Goal: Check status: Check status

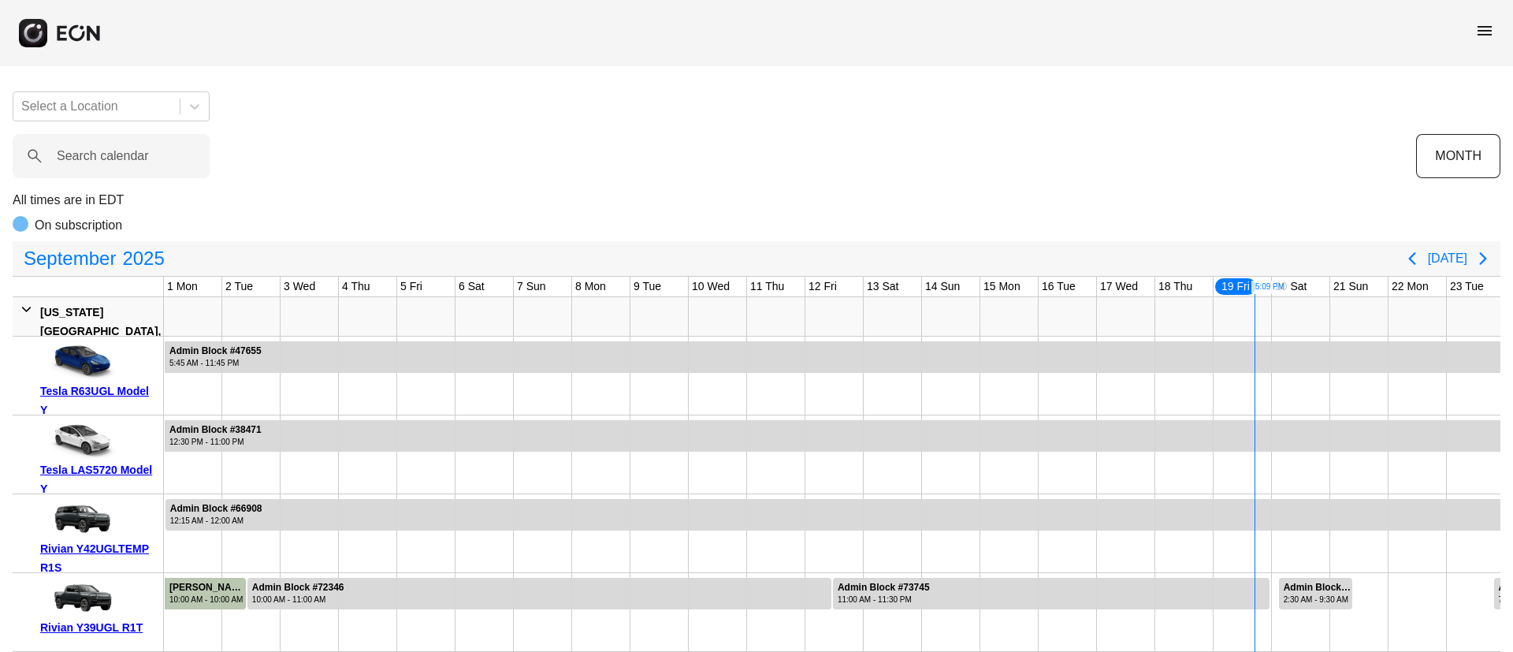
scroll to position [0, 261]
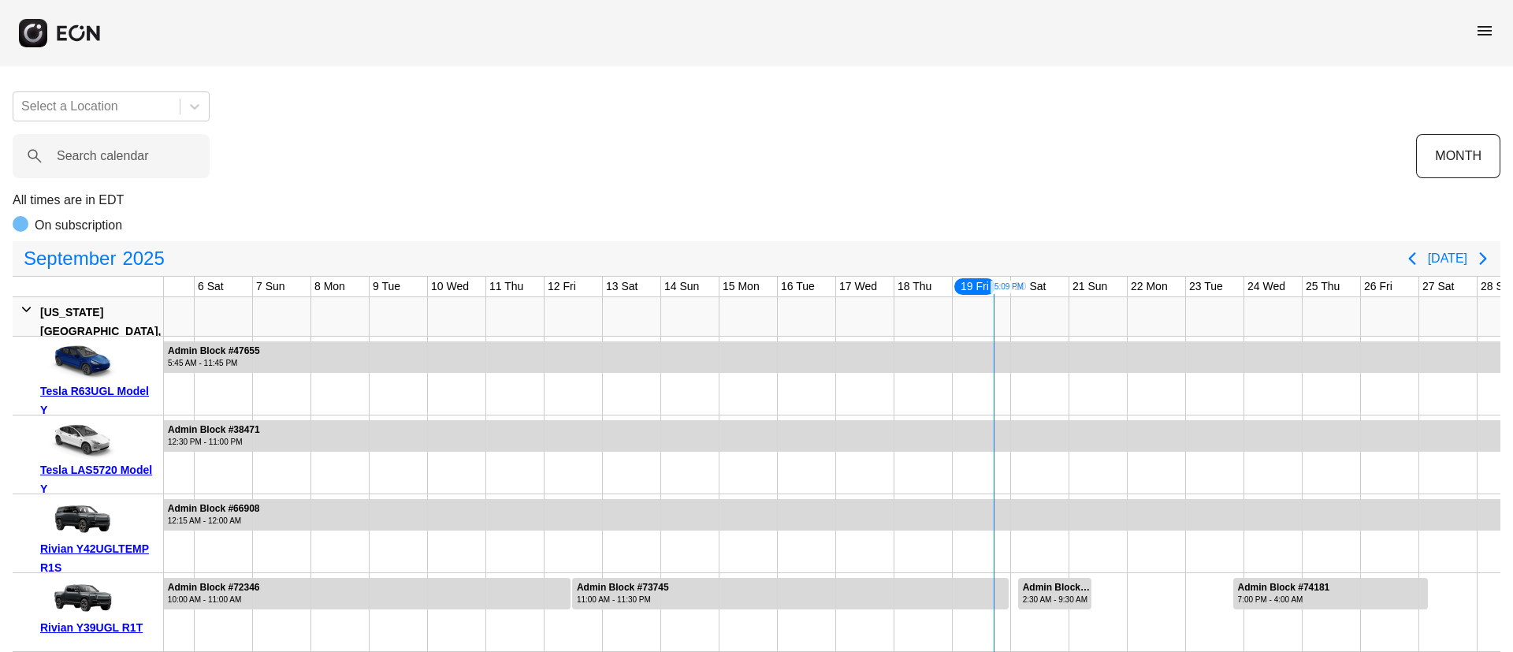
click at [1493, 29] on span "menu" at bounding box center [1484, 30] width 19 height 19
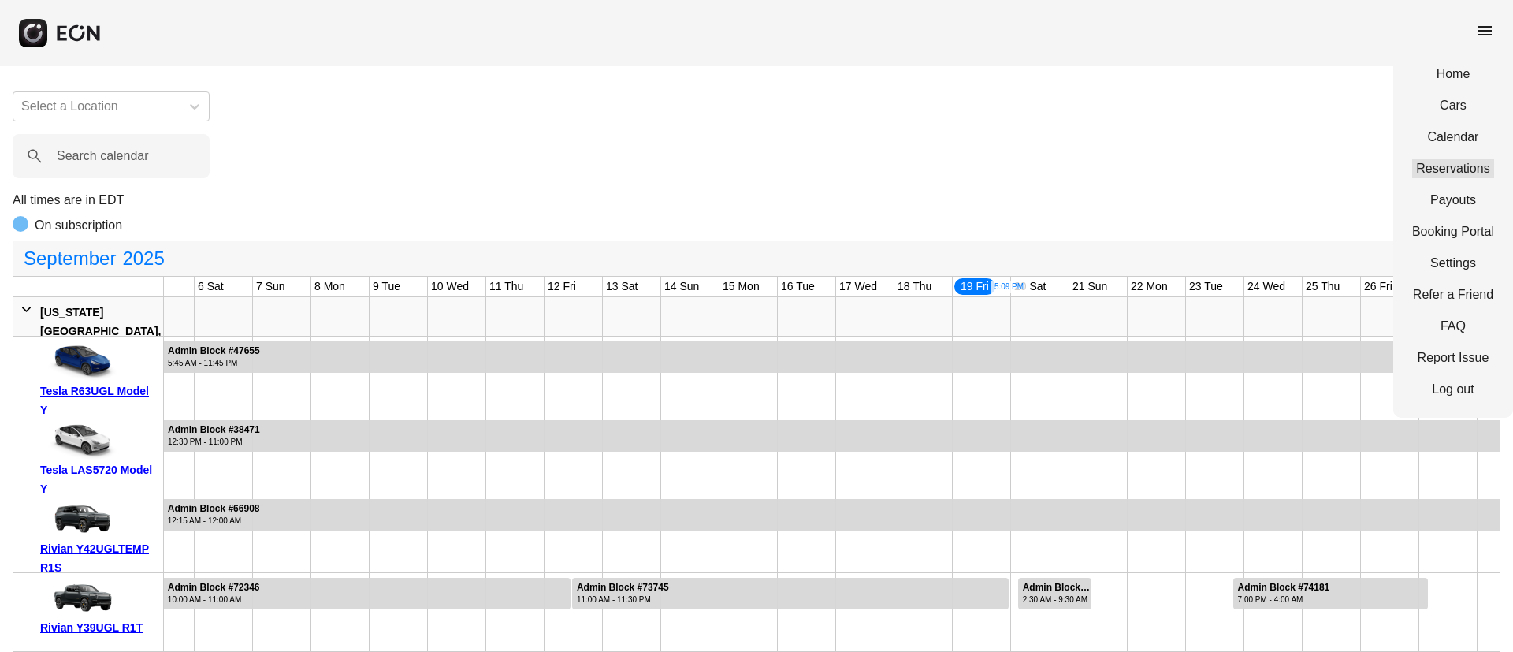
click at [1450, 164] on link "Reservations" at bounding box center [1453, 168] width 82 height 19
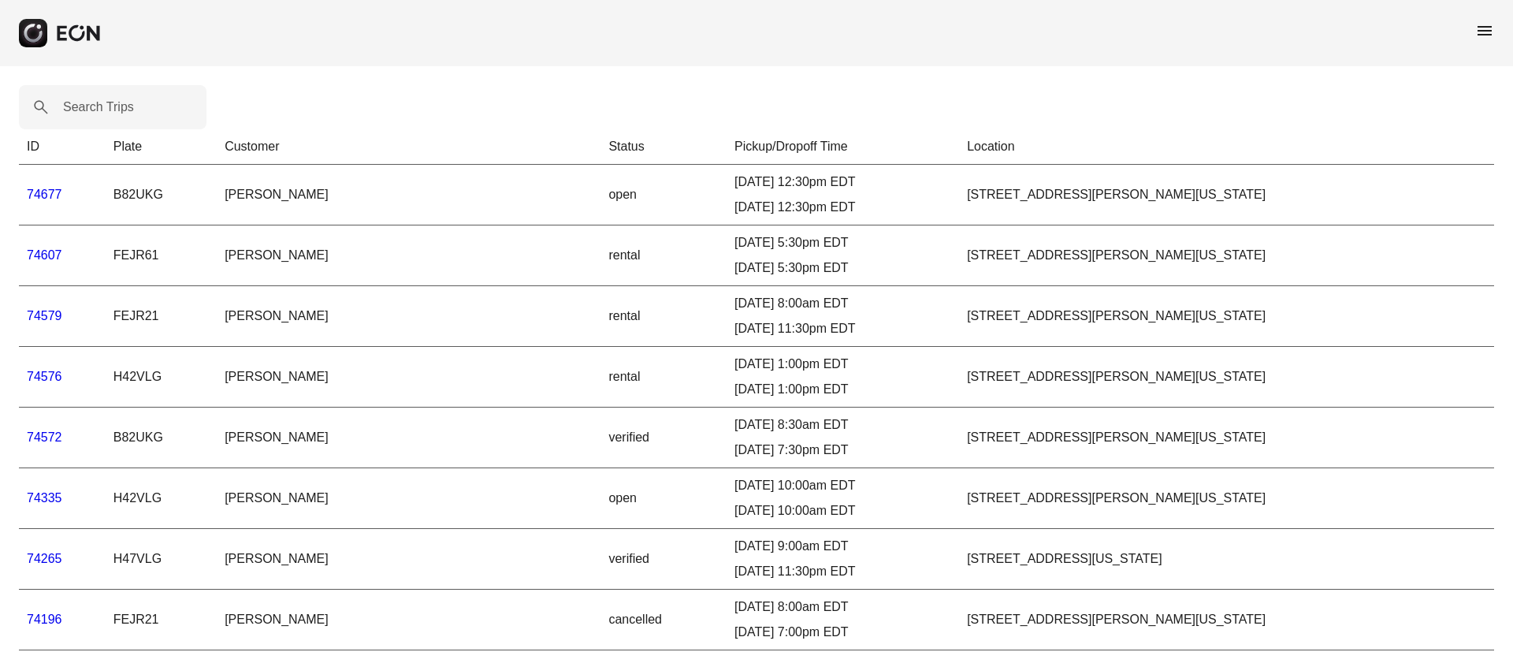
click at [92, 108] on label "Search Trips" at bounding box center [98, 107] width 71 height 19
click at [92, 108] on Trips "Search Trips" at bounding box center [113, 107] width 188 height 44
paste Trips "*****"
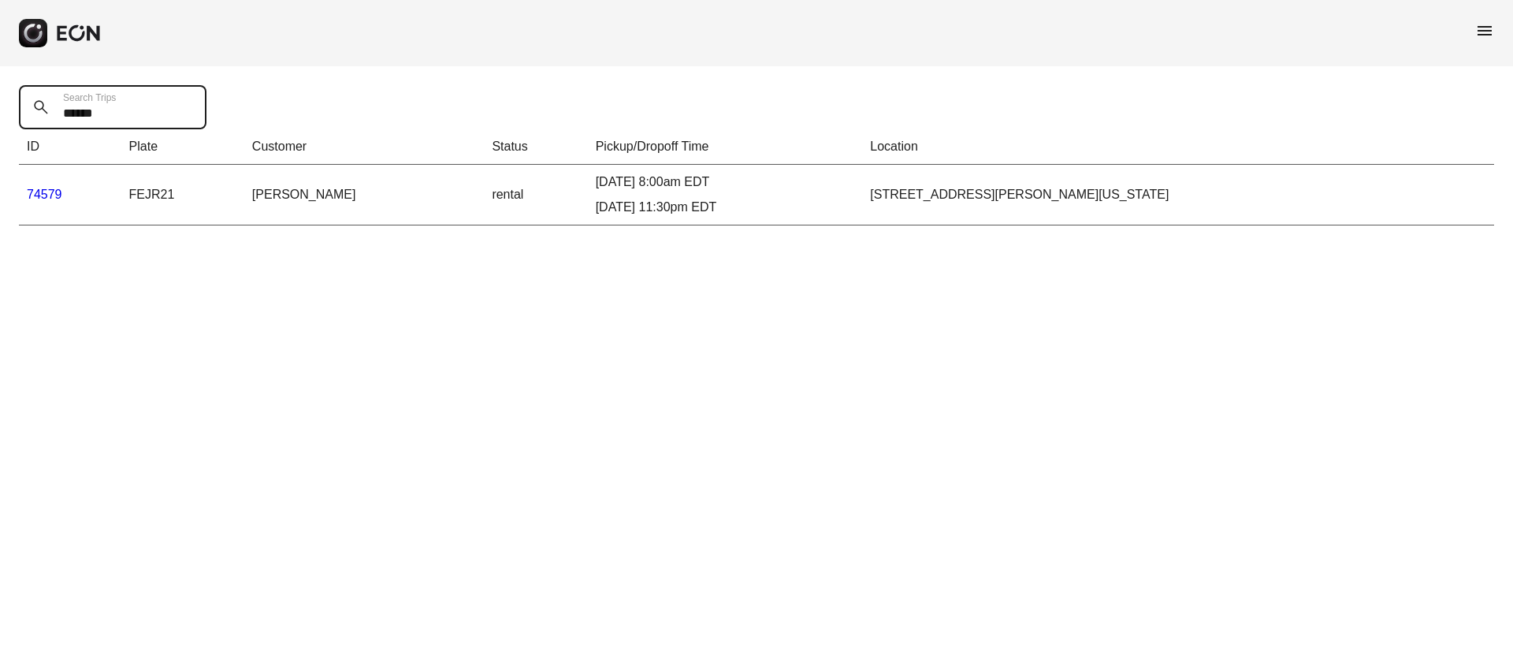
type Trips "*****"
click at [54, 188] on link "74579" at bounding box center [44, 194] width 35 height 13
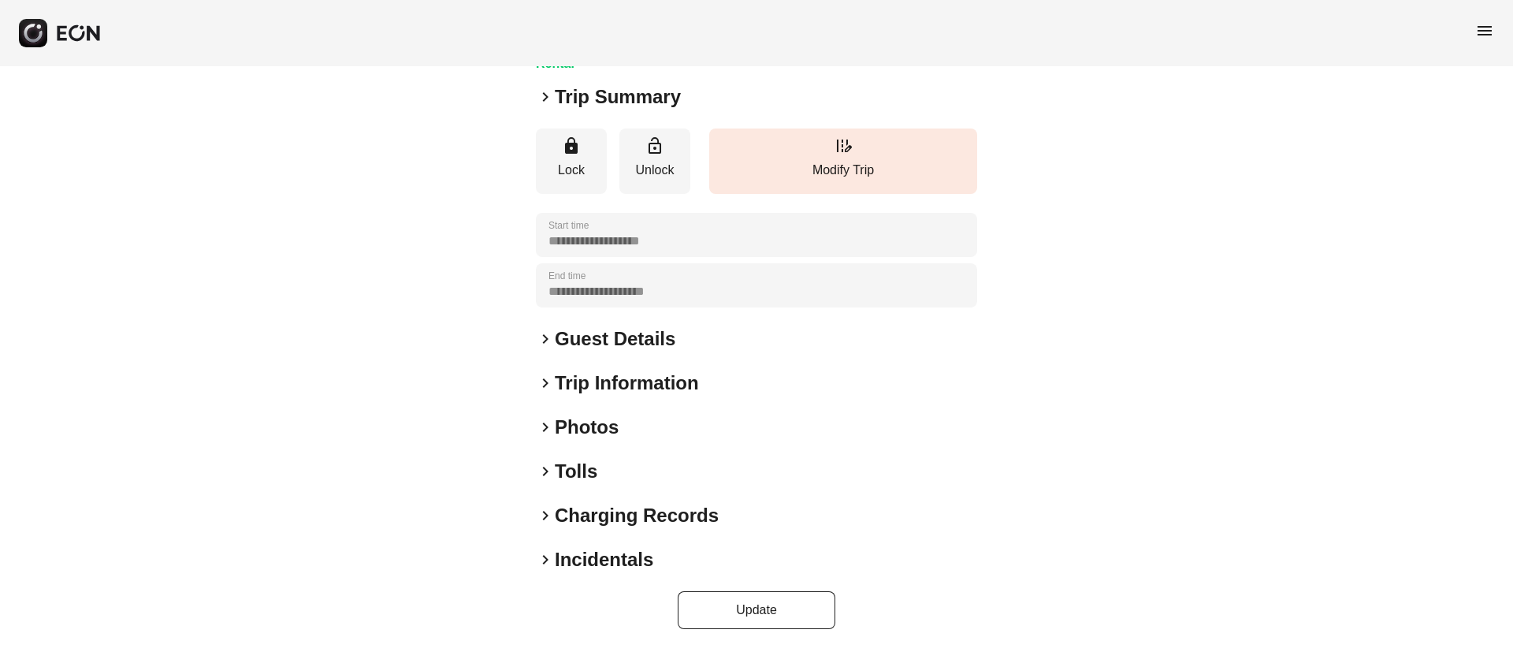
click at [669, 426] on div "keyboard_arrow_right Photos" at bounding box center [756, 427] width 441 height 25
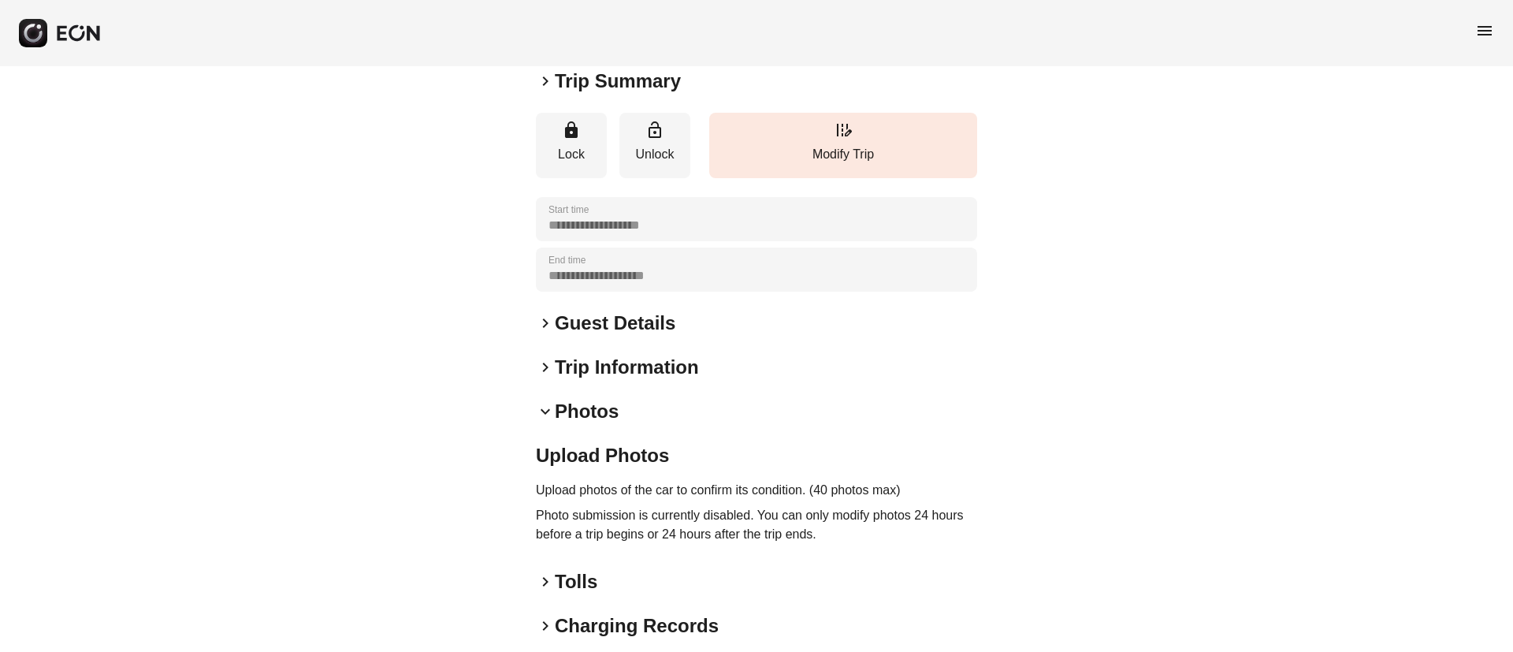
scroll to position [261, 0]
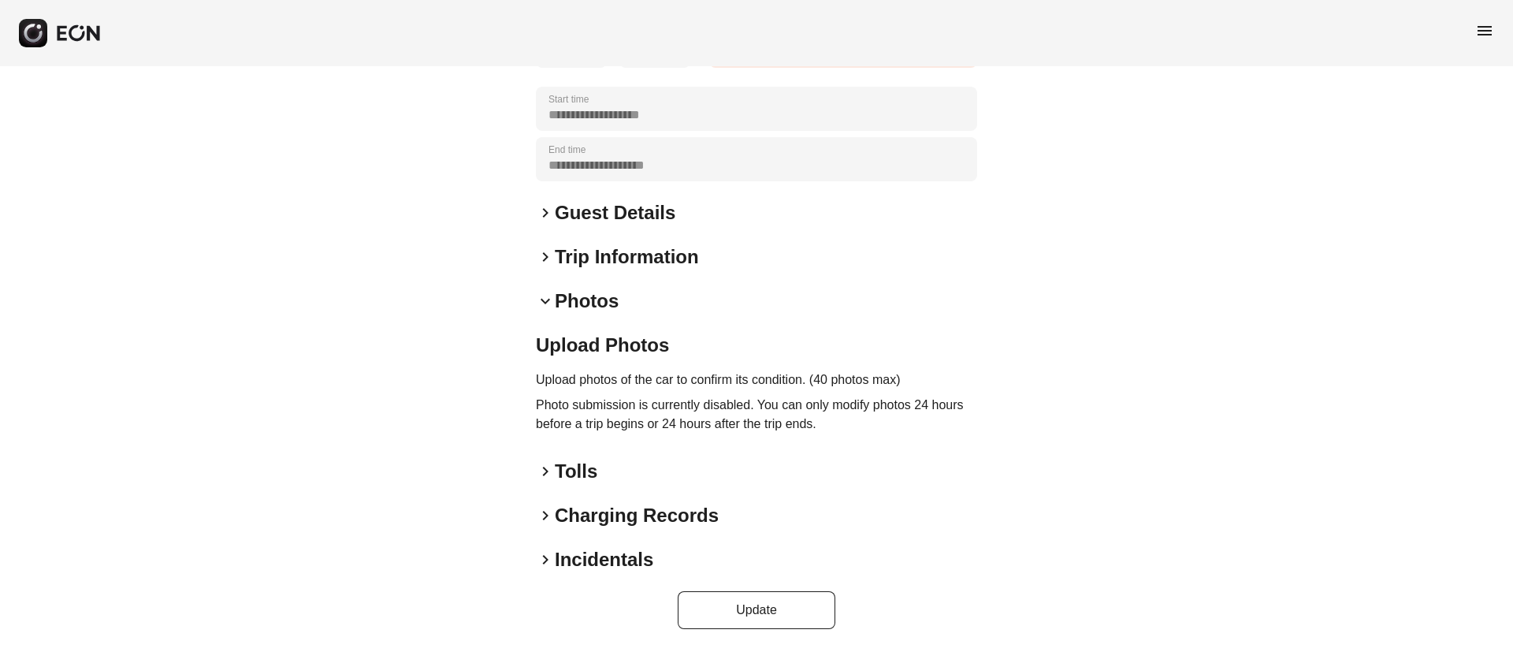
click at [624, 302] on div "keyboard_arrow_down Photos" at bounding box center [756, 300] width 441 height 25
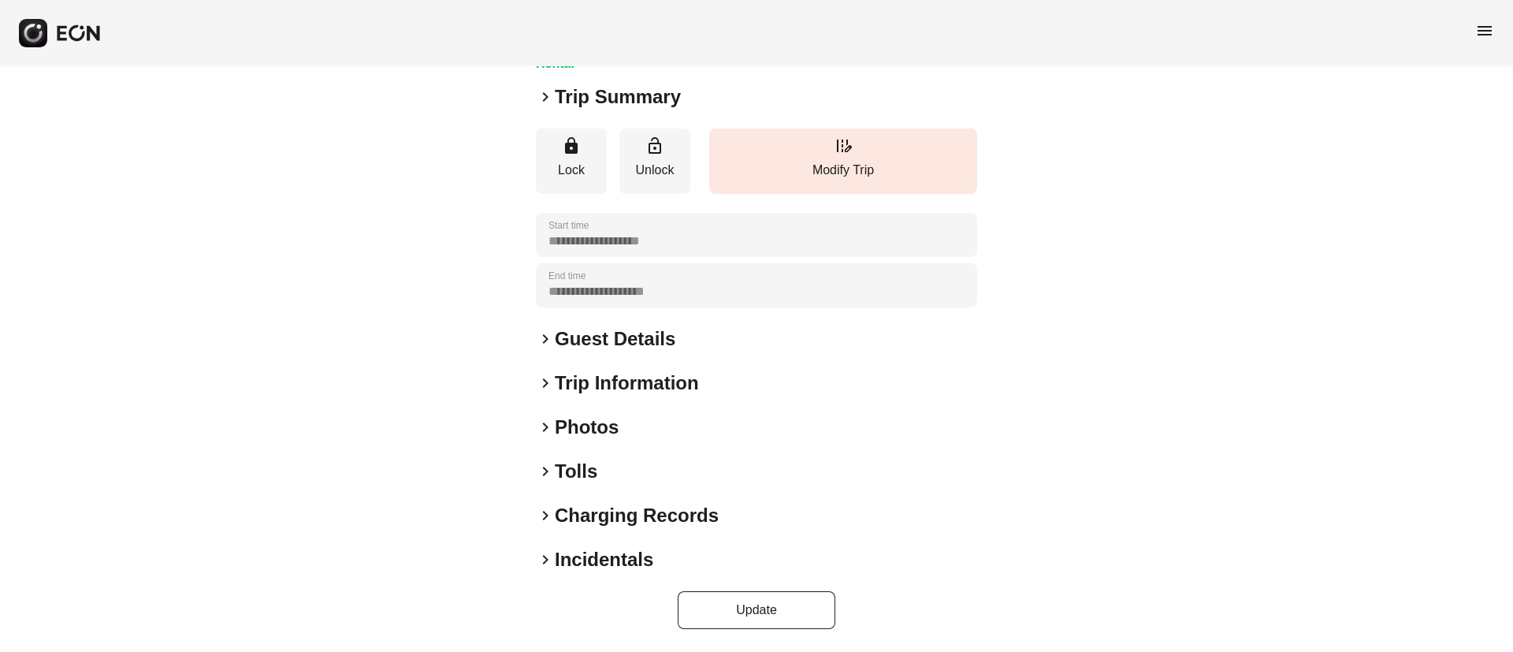
scroll to position [135, 0]
click at [608, 427] on h2 "Photos" at bounding box center [587, 427] width 64 height 25
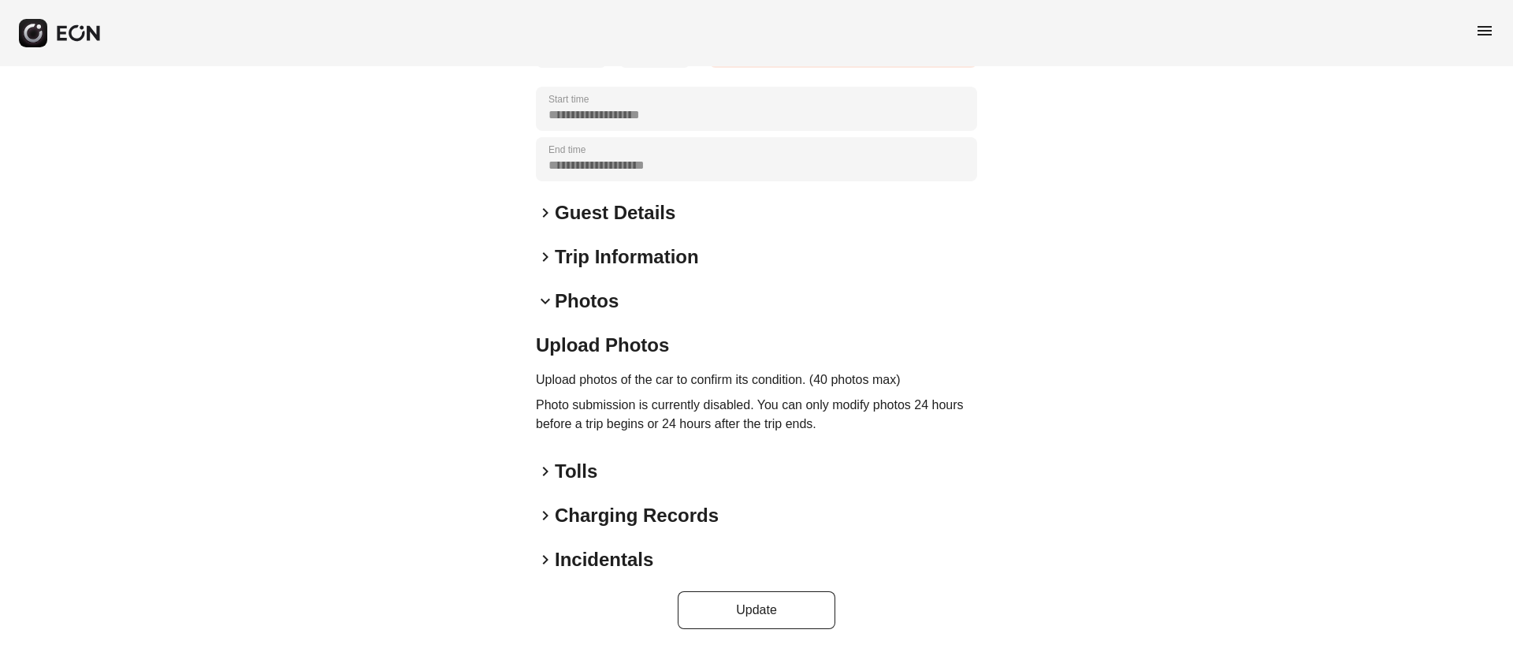
click at [705, 302] on div "keyboard_arrow_down Photos" at bounding box center [756, 300] width 441 height 25
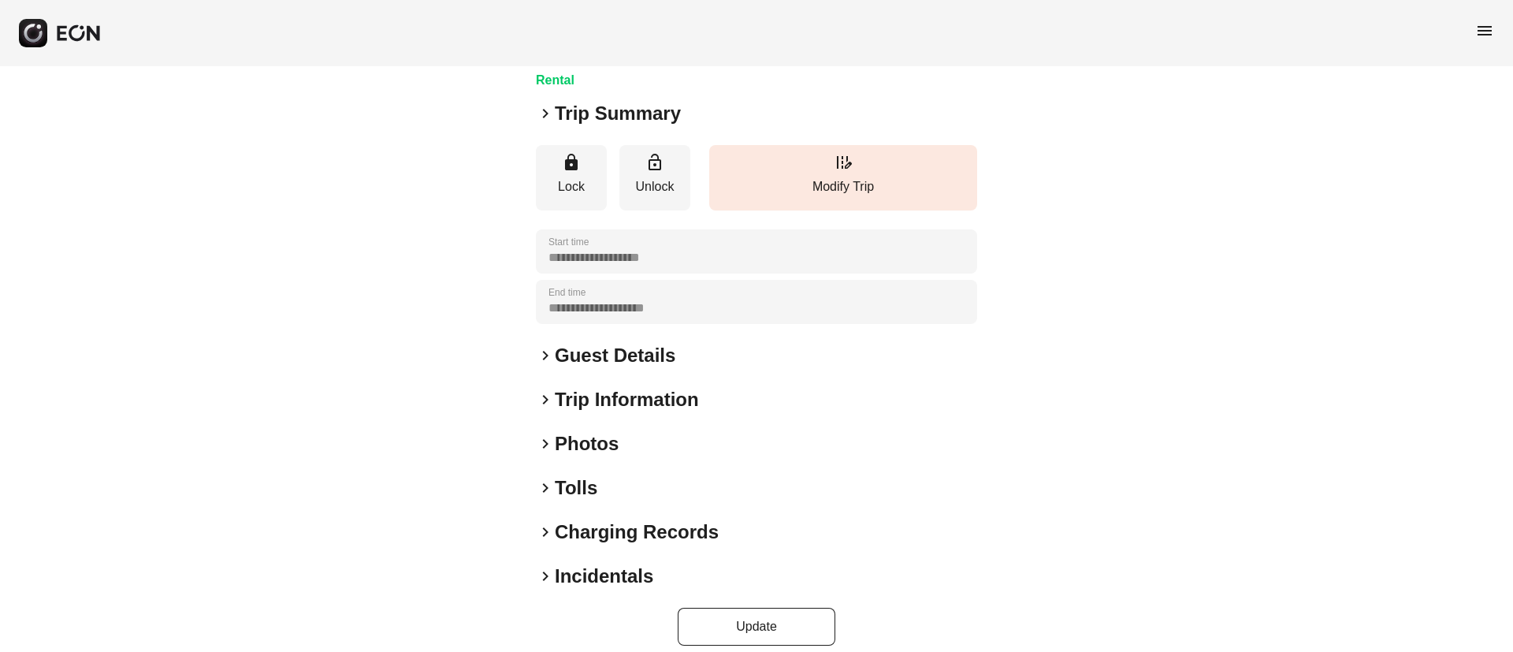
scroll to position [0, 0]
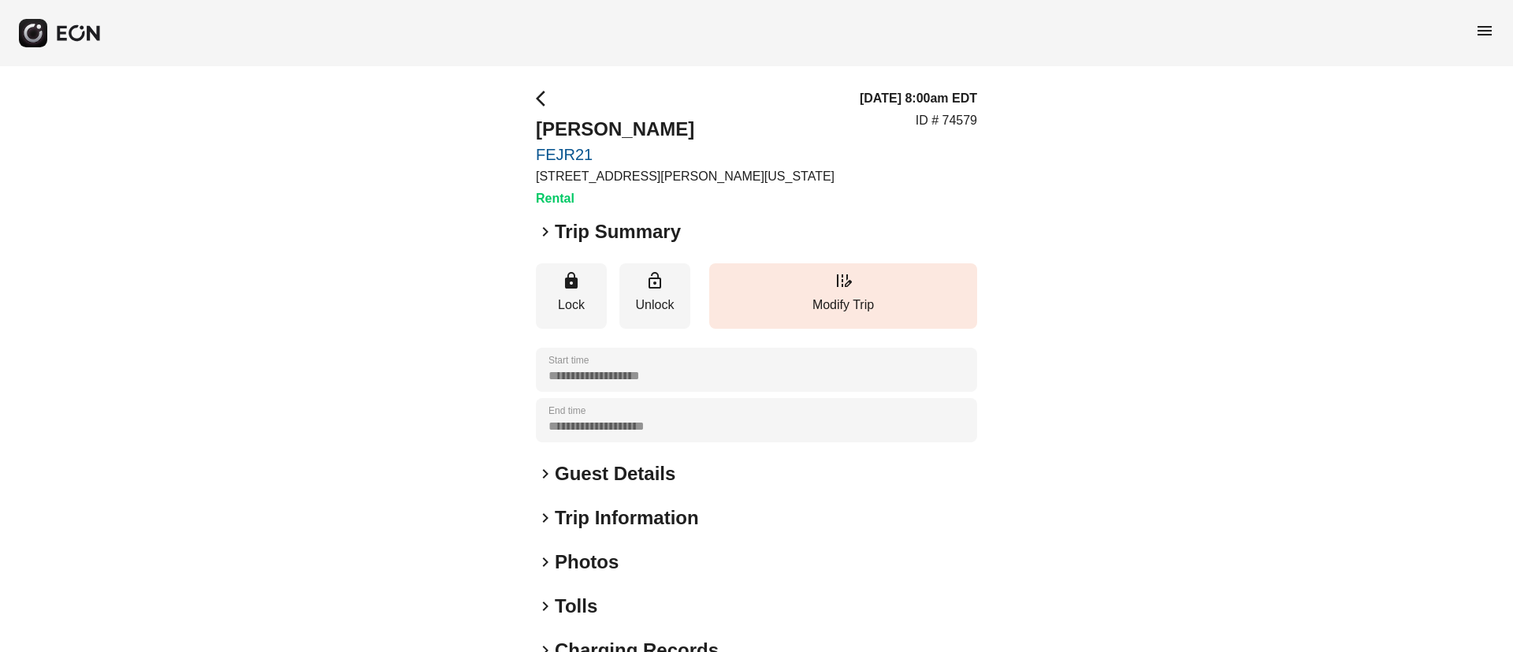
click at [650, 548] on div "**********" at bounding box center [756, 426] width 441 height 675
click at [646, 553] on div "keyboard_arrow_right Photos" at bounding box center [756, 561] width 441 height 25
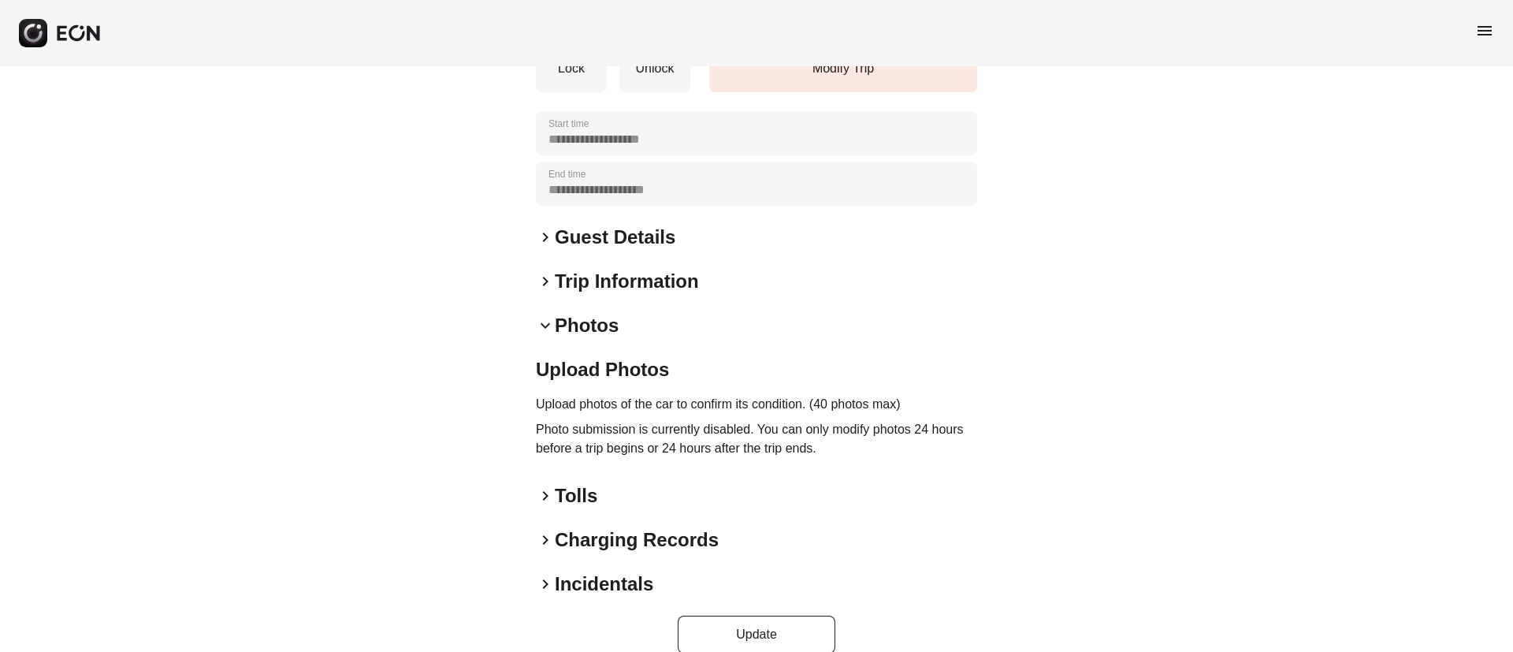
click at [774, 337] on div "keyboard_arrow_down Photos" at bounding box center [756, 325] width 441 height 25
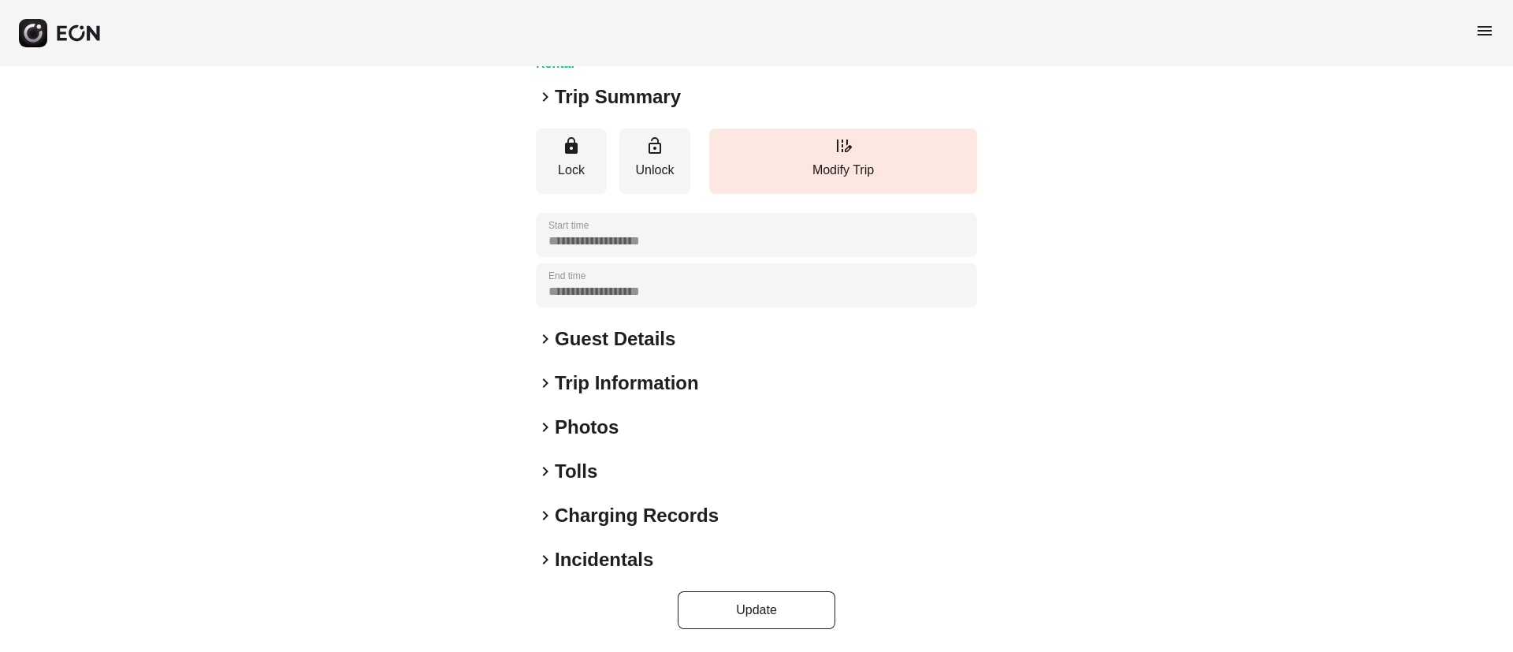
click at [614, 433] on h2 "Photos" at bounding box center [587, 427] width 64 height 25
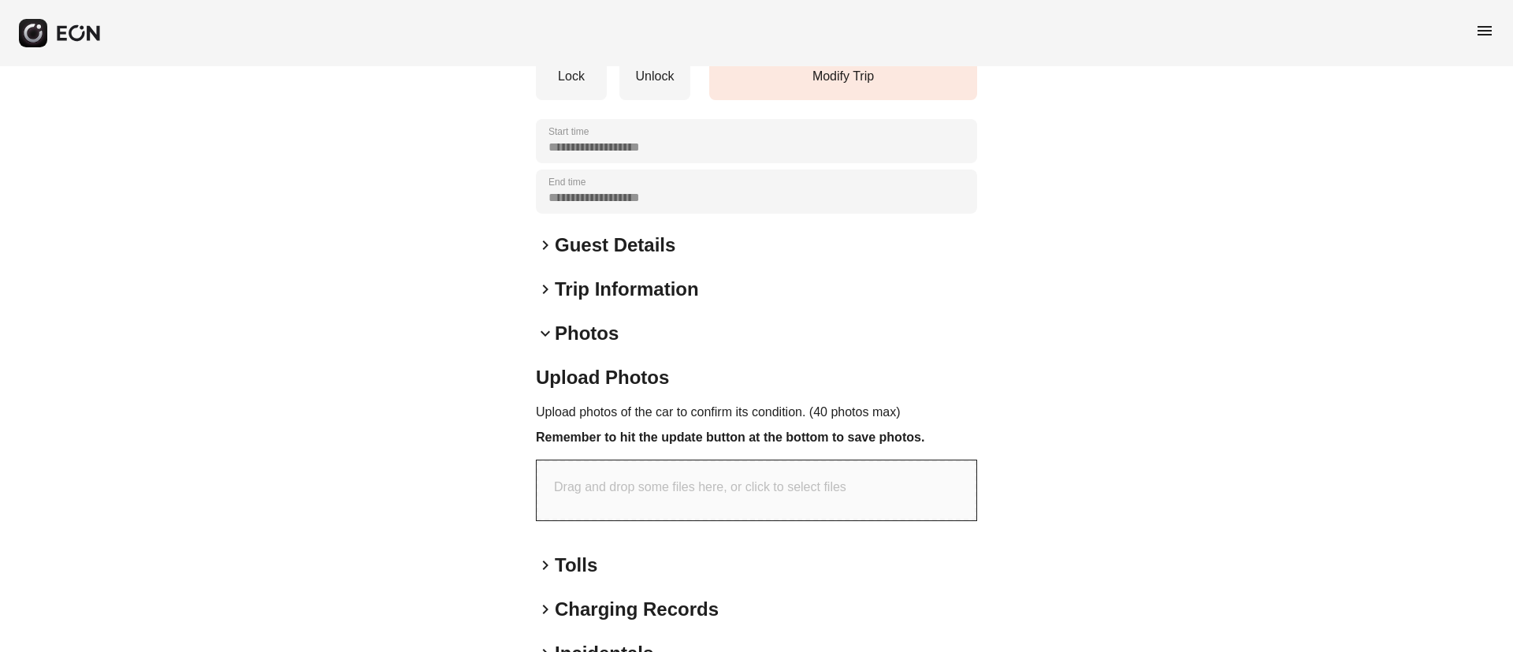
scroll to position [322, 0]
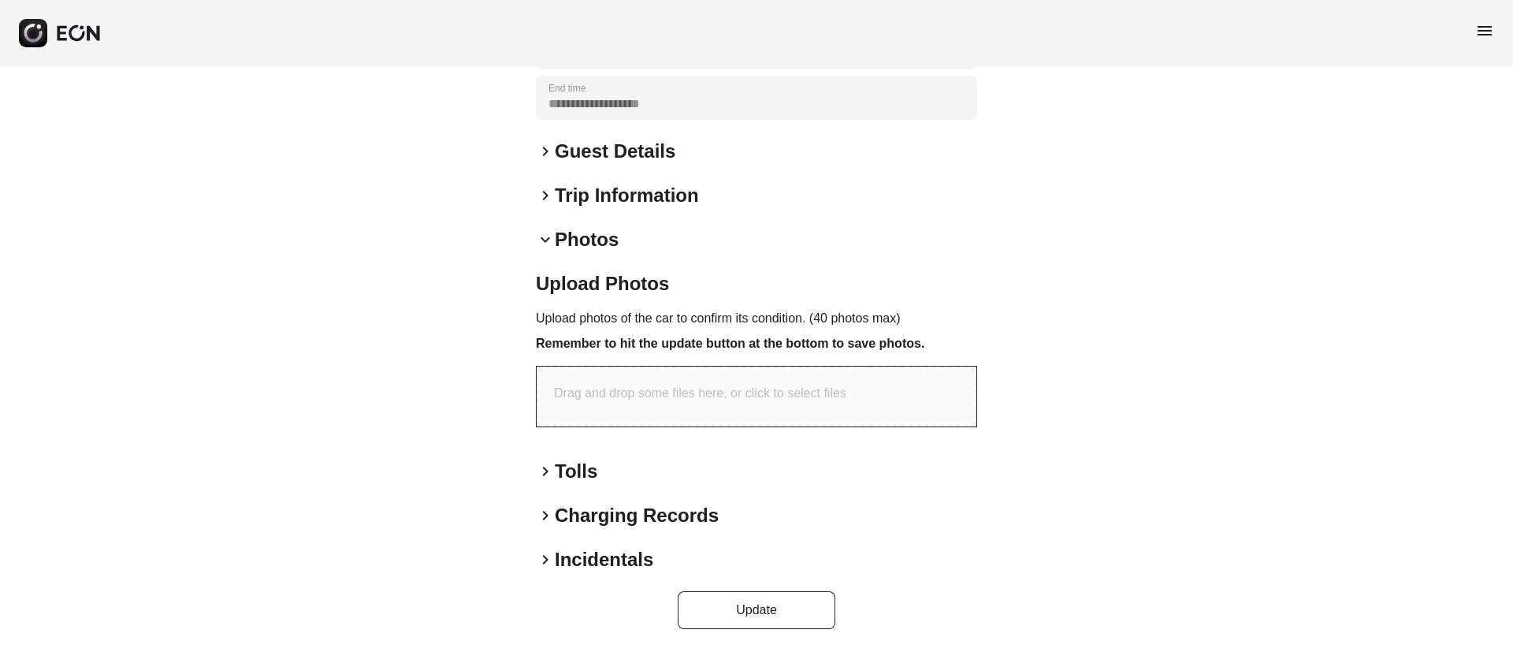
click at [1481, 26] on span "menu" at bounding box center [1484, 30] width 19 height 19
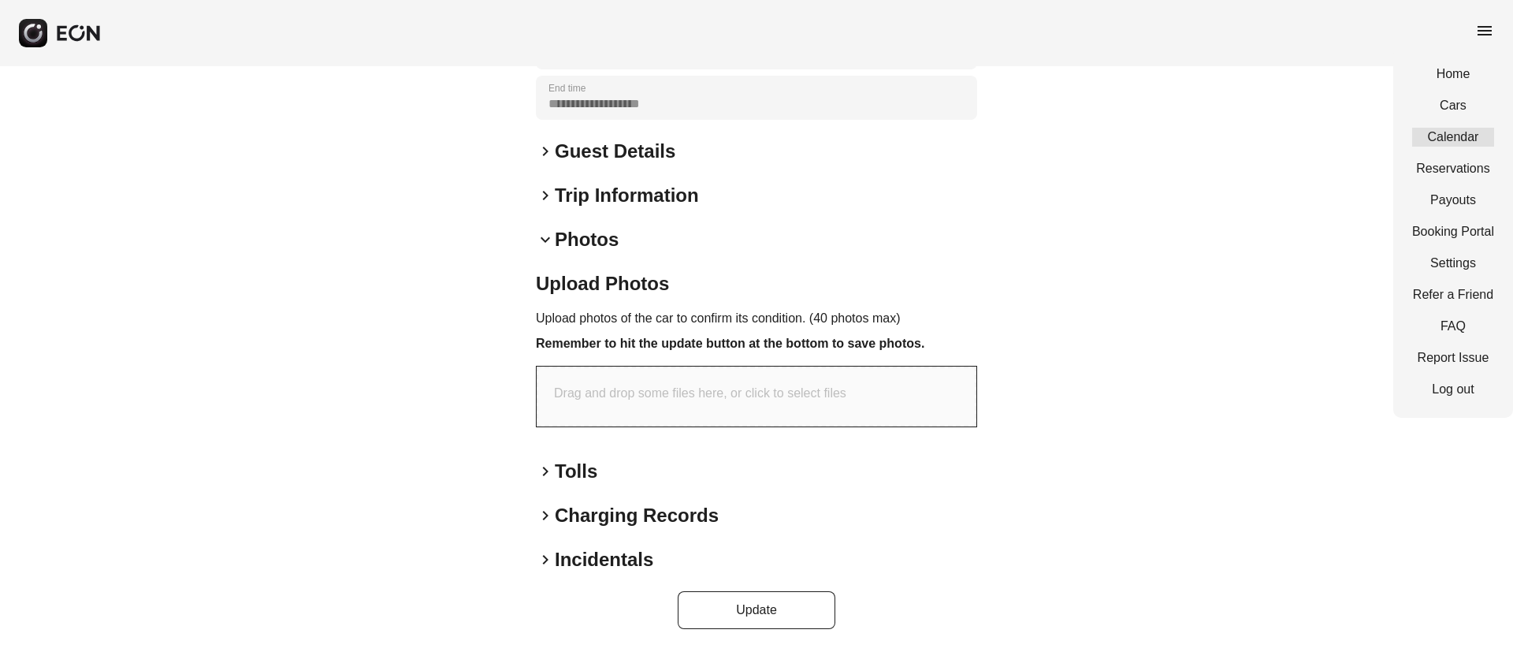
click at [1443, 129] on link "Calendar" at bounding box center [1453, 137] width 82 height 19
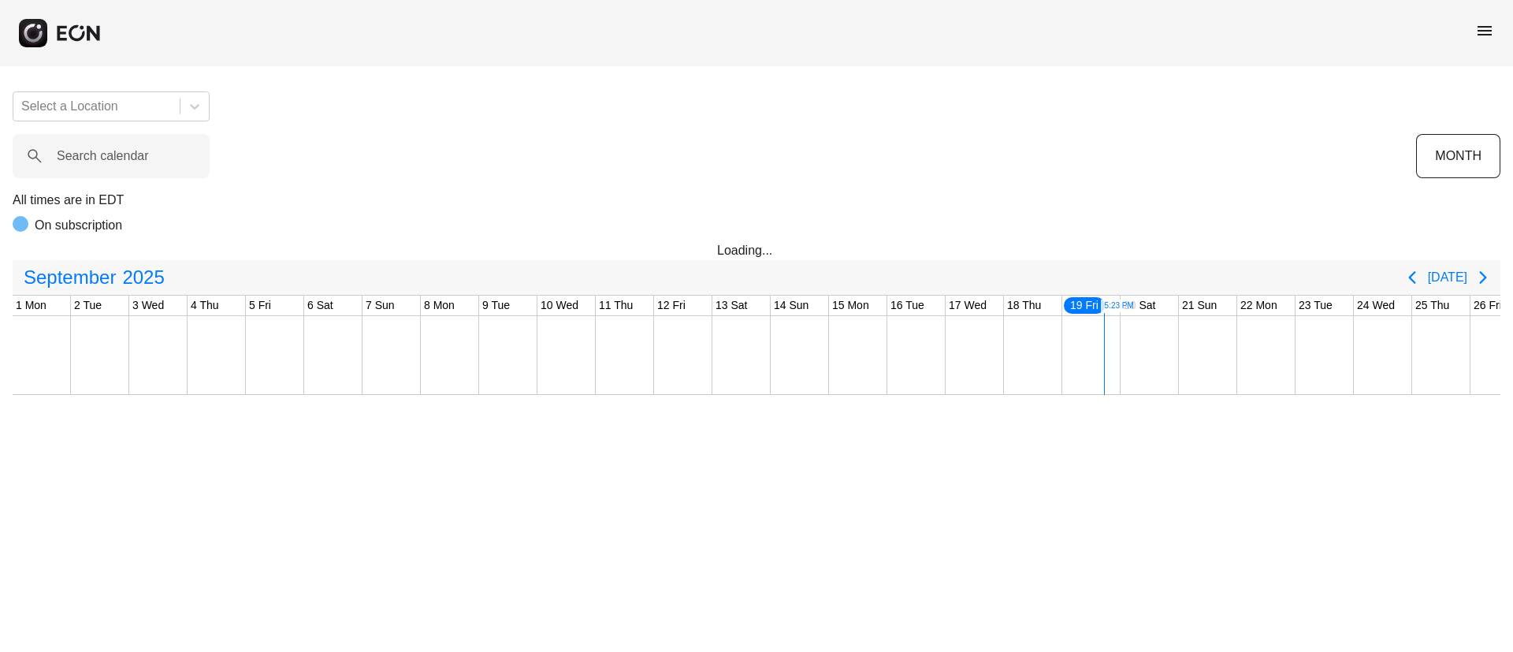
scroll to position [0, 261]
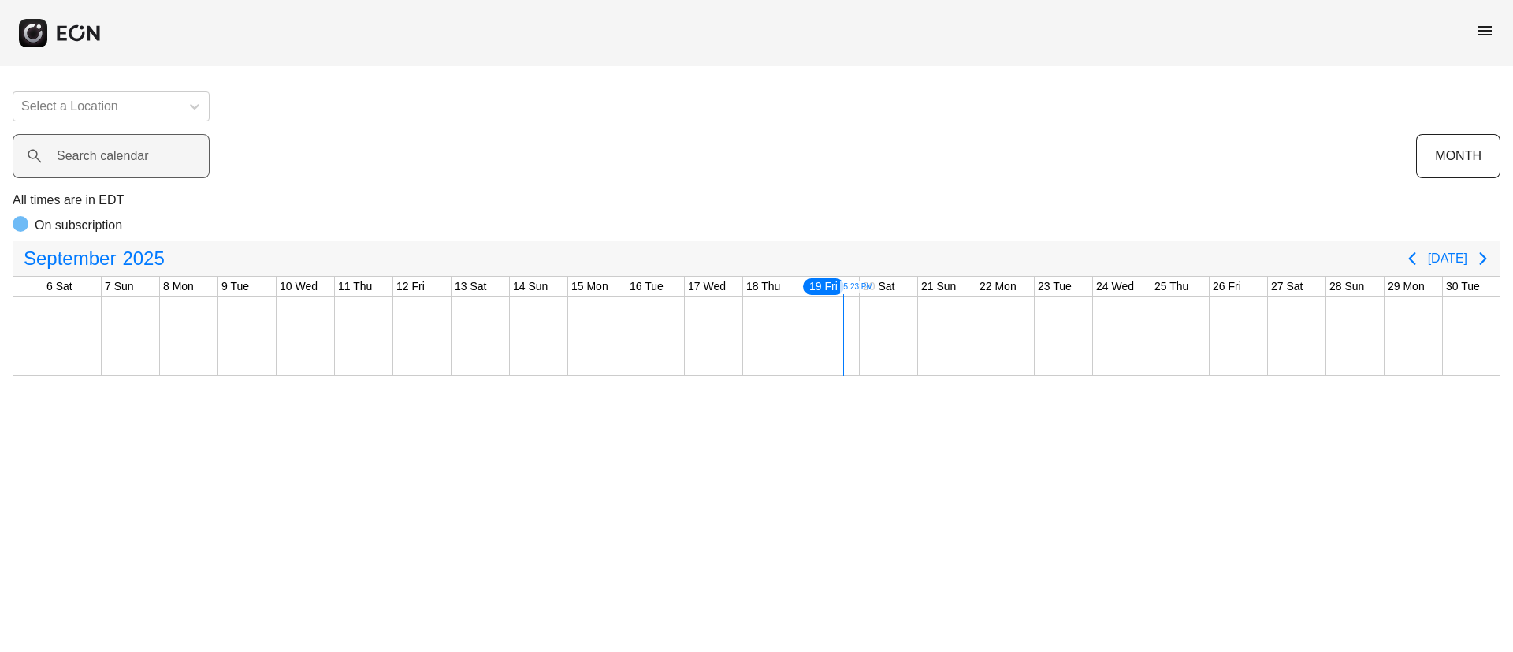
click at [109, 162] on label "Search calendar" at bounding box center [103, 156] width 92 height 19
click at [109, 162] on calendar "Search calendar" at bounding box center [111, 156] width 197 height 44
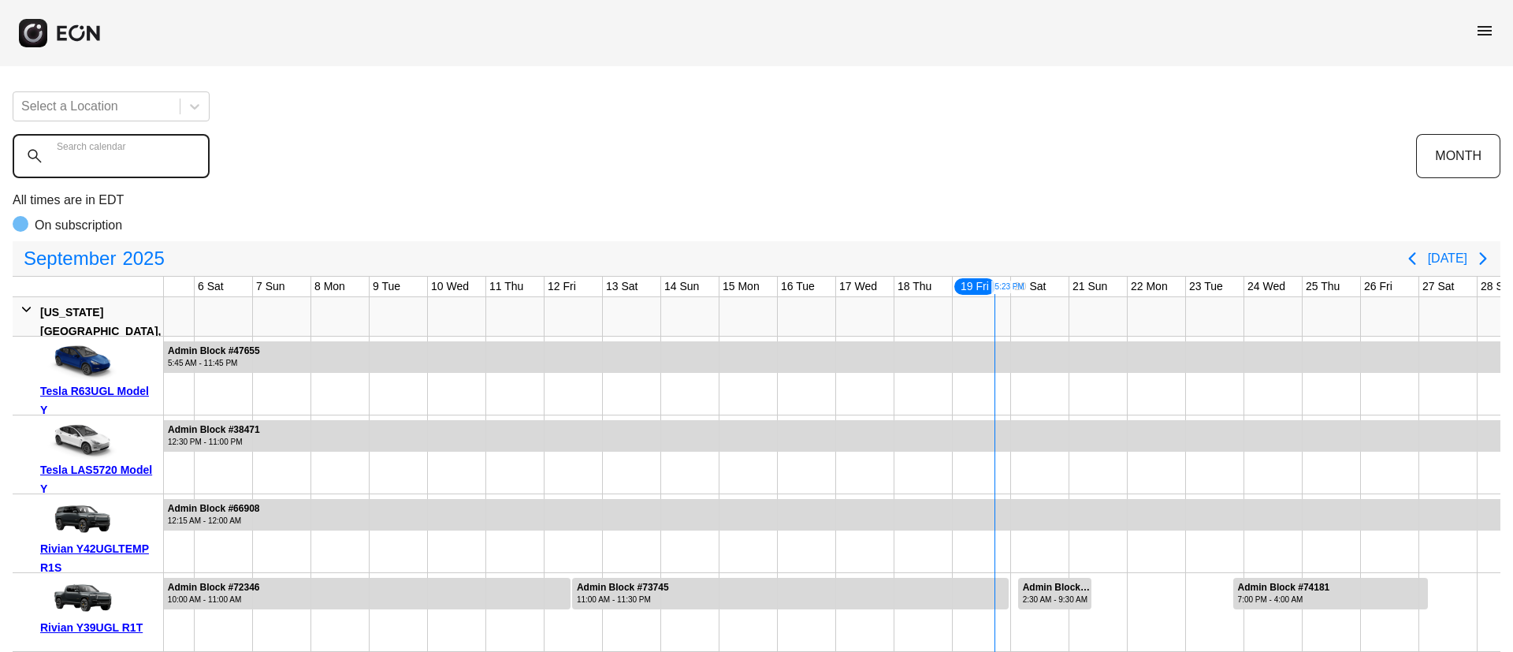
paste calendar "******"
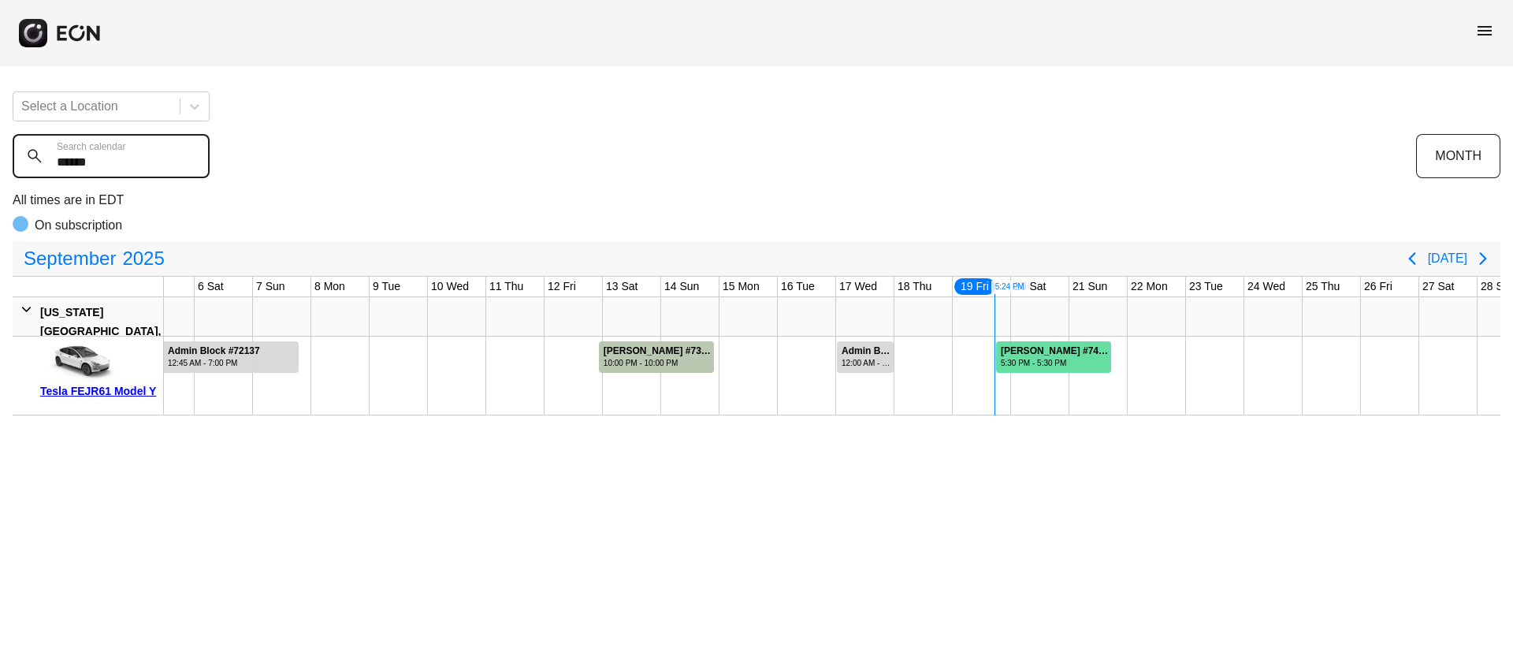
type calendar "******"
click at [1040, 364] on div "5:30 PM - 5:30 PM" at bounding box center [1055, 363] width 109 height 12
click at [1057, 361] on div "5:30 PM - 5:30 PM" at bounding box center [1055, 363] width 109 height 12
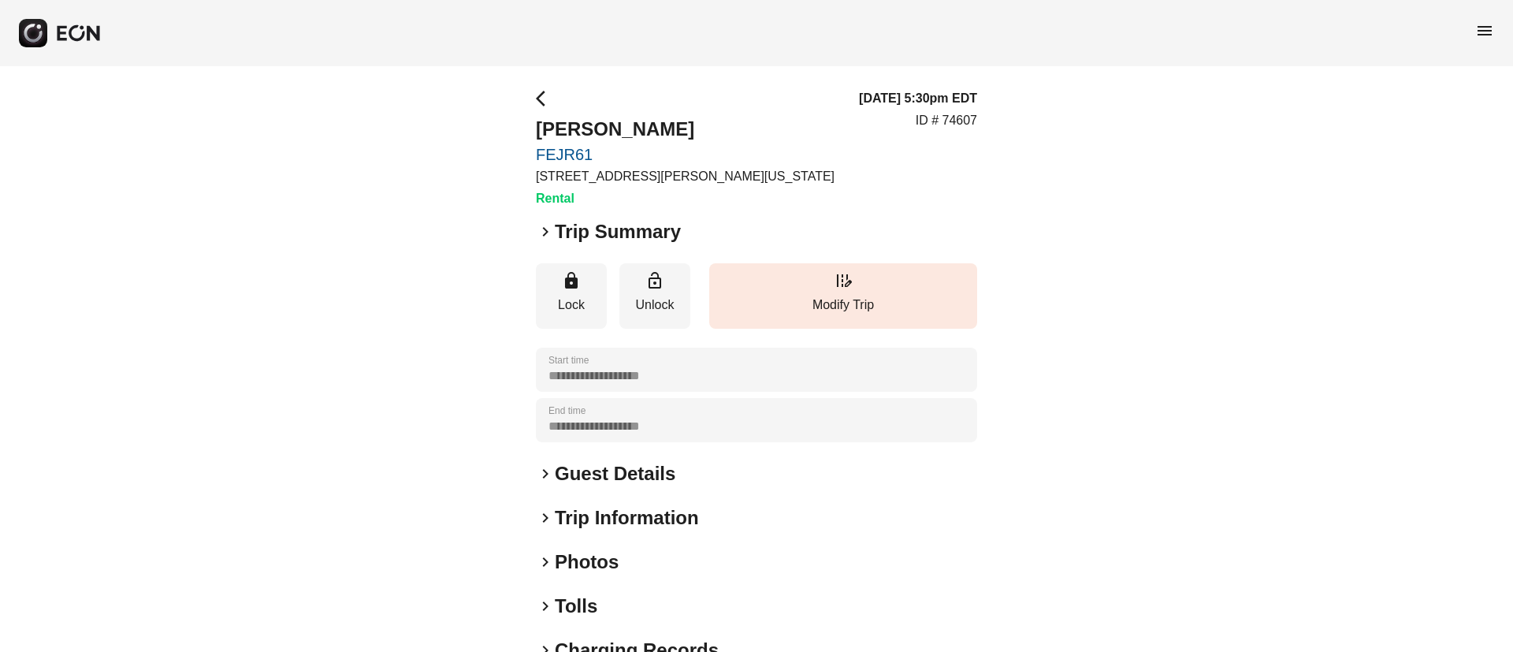
click at [633, 474] on h2 "Guest Details" at bounding box center [615, 473] width 121 height 25
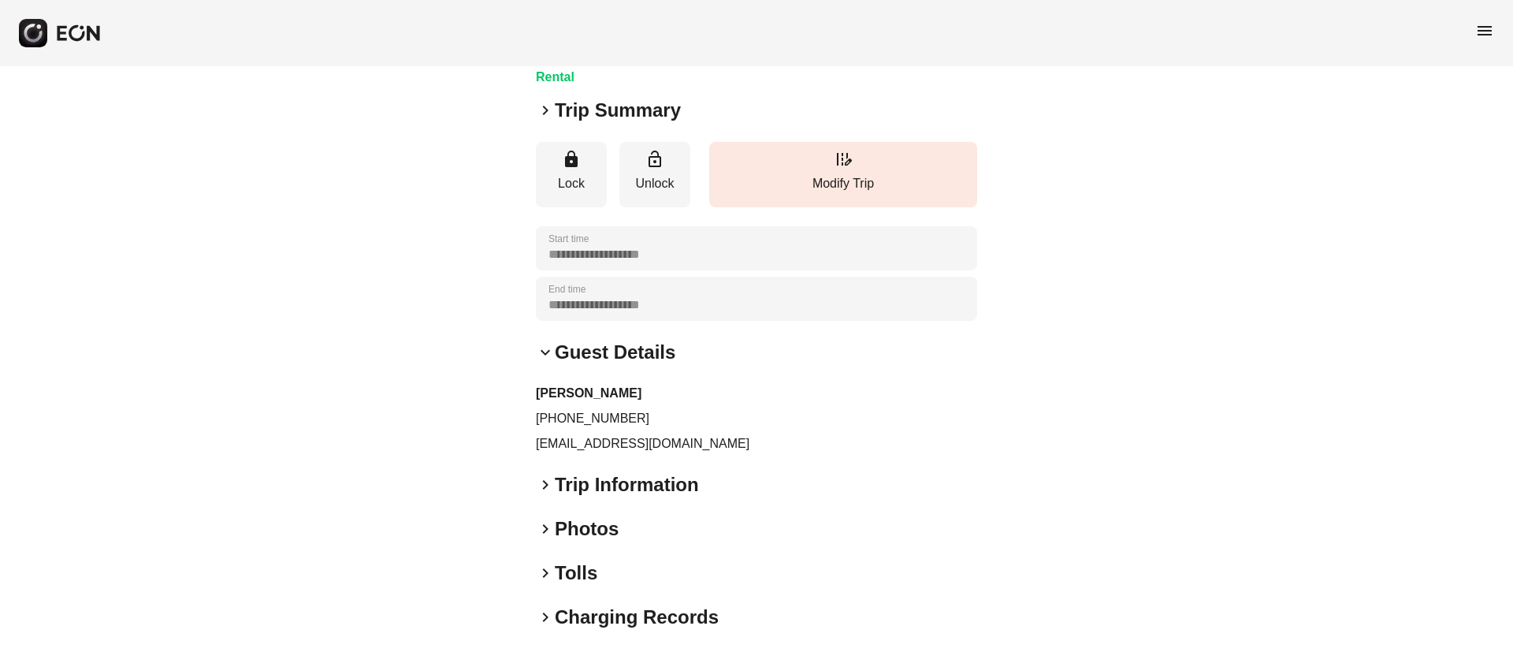
scroll to position [223, 0]
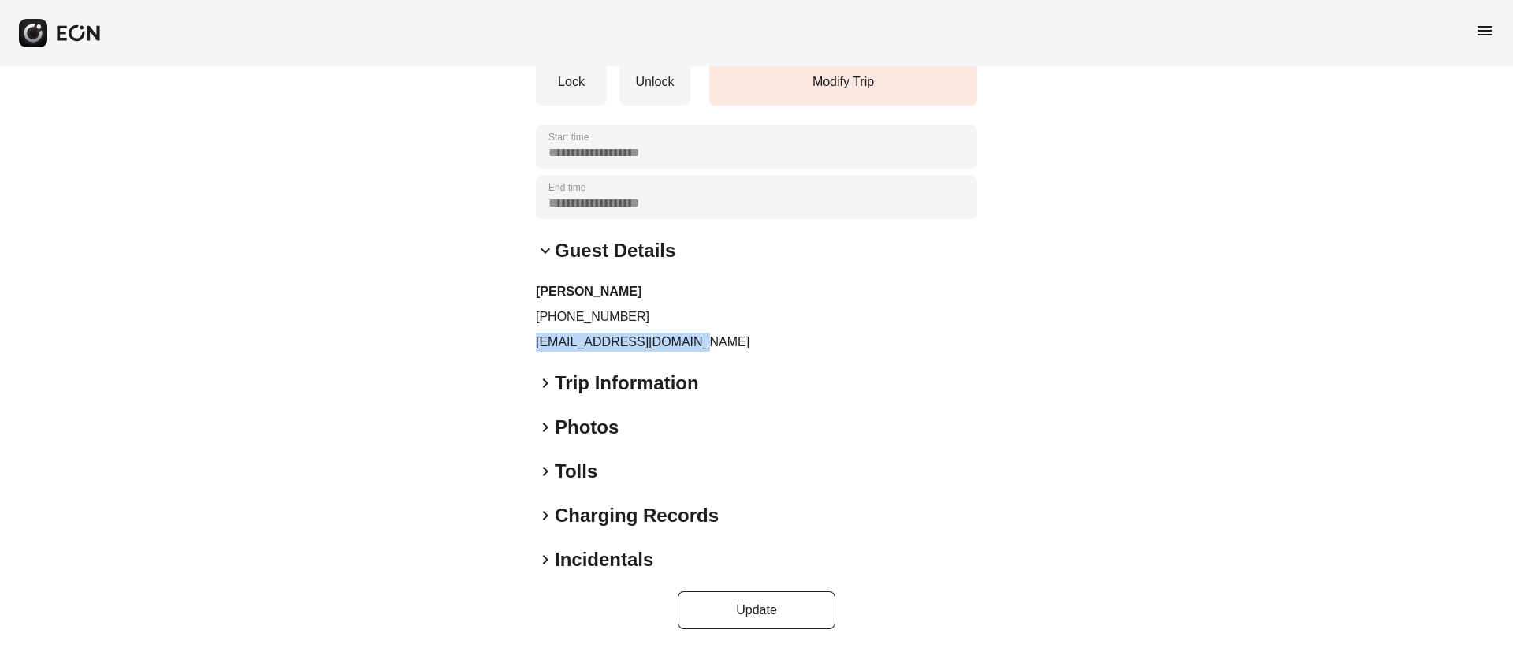
drag, startPoint x: 526, startPoint y: 334, endPoint x: 739, endPoint y: 353, distance: 213.6
click at [739, 353] on div "**********" at bounding box center [756, 247] width 1513 height 809
copy p "[EMAIL_ADDRESS][DOMAIN_NAME]"
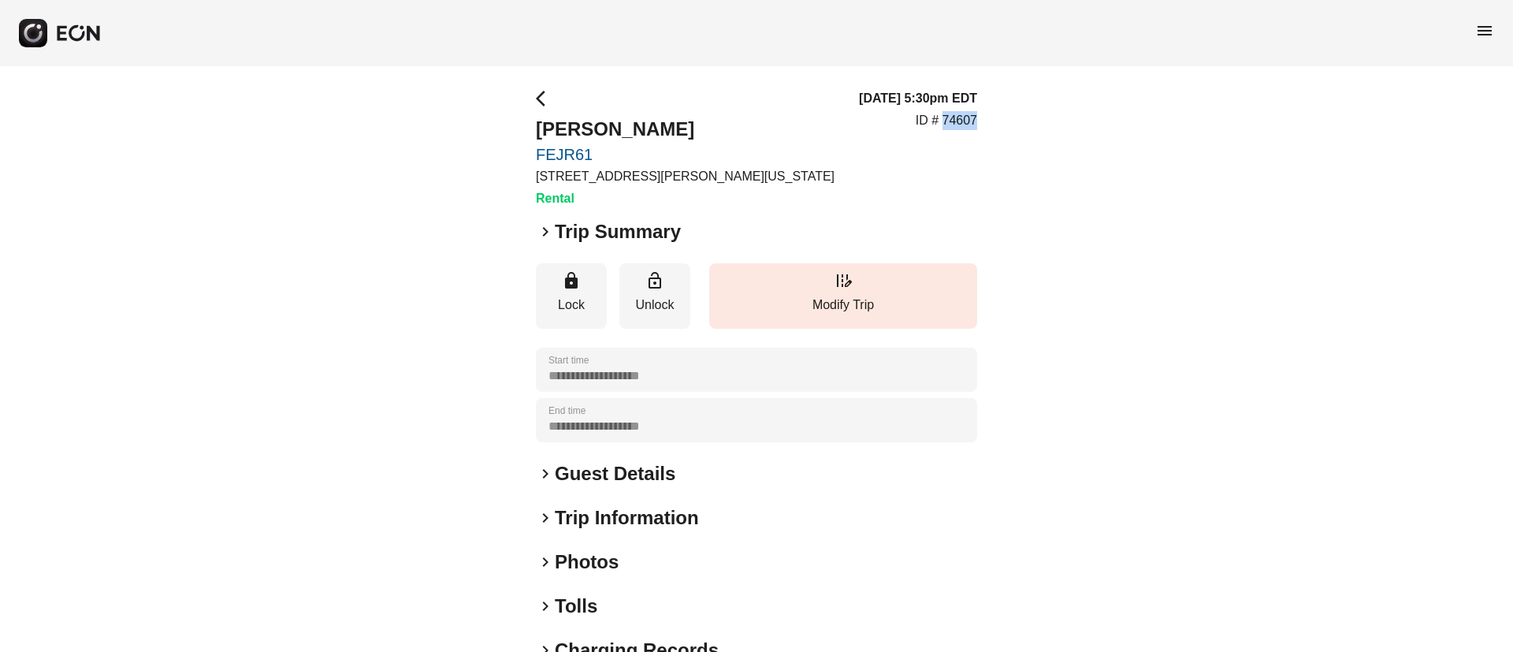
drag, startPoint x: 941, startPoint y: 118, endPoint x: 1047, endPoint y: 134, distance: 106.8
click at [1047, 134] on div "**********" at bounding box center [756, 426] width 1513 height 720
copy p "74607"
